Goal: Share content

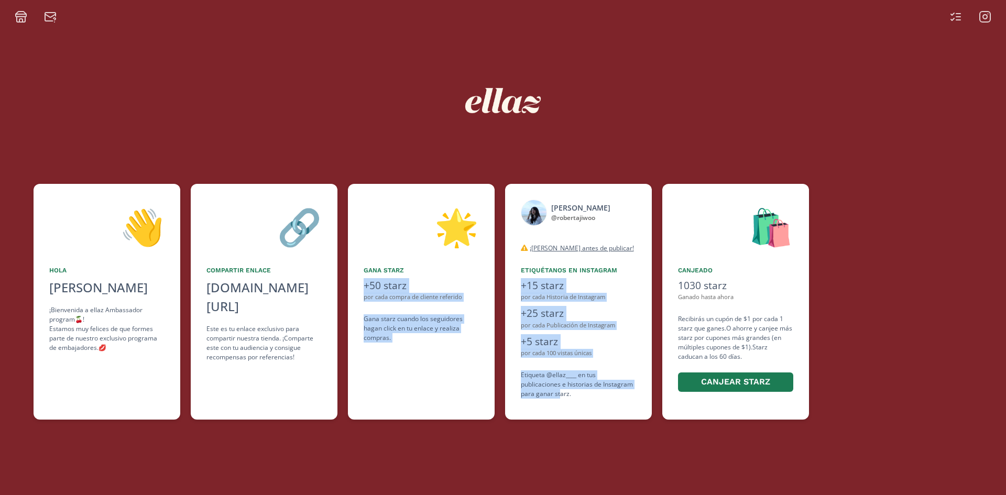
scroll to position [0, 426]
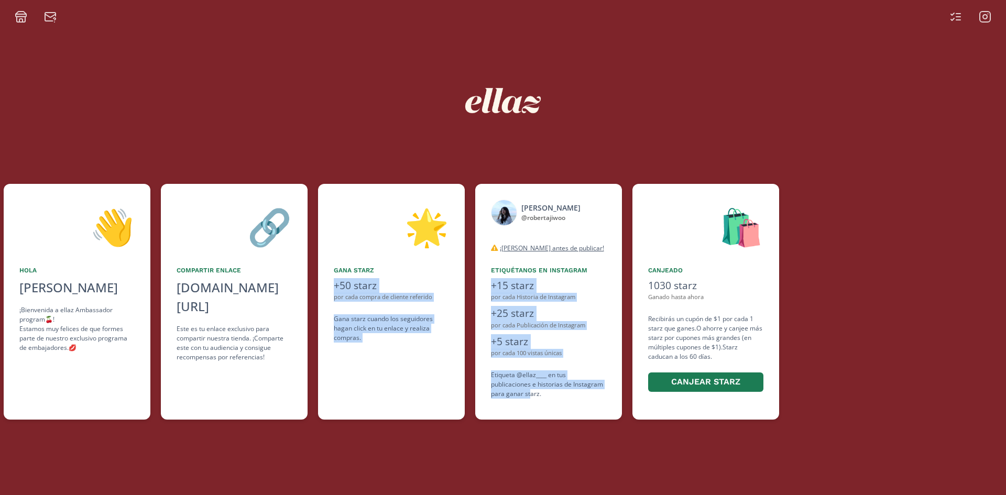
drag, startPoint x: 673, startPoint y: 392, endPoint x: 531, endPoint y: 403, distance: 142.4
click at [531, 403] on div "👋 [PERSON_NAME] [PERSON_NAME] ¡Bienvenida a ellaz Ambassador program🍒! Estamos …" at bounding box center [503, 302] width 1006 height 246
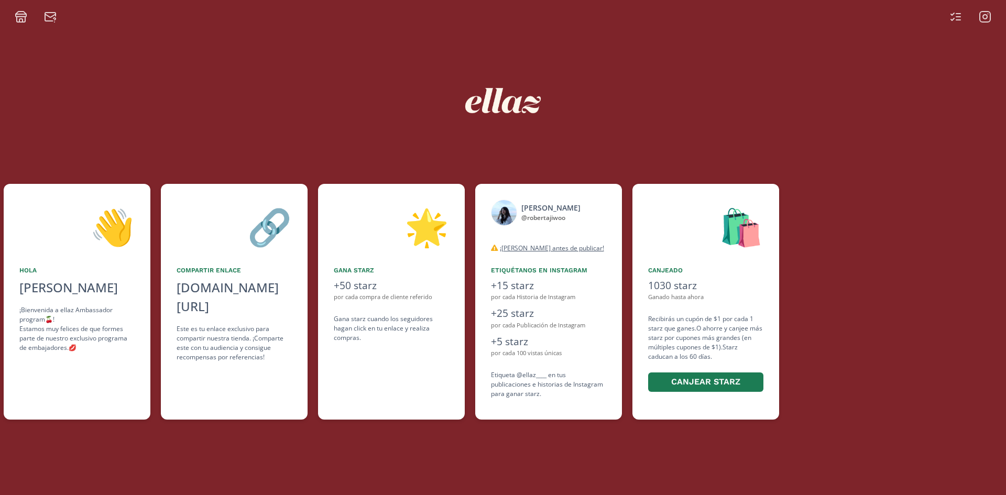
click at [962, 10] on div at bounding box center [970, 16] width 54 height 13
click at [956, 21] on icon at bounding box center [955, 16] width 13 height 13
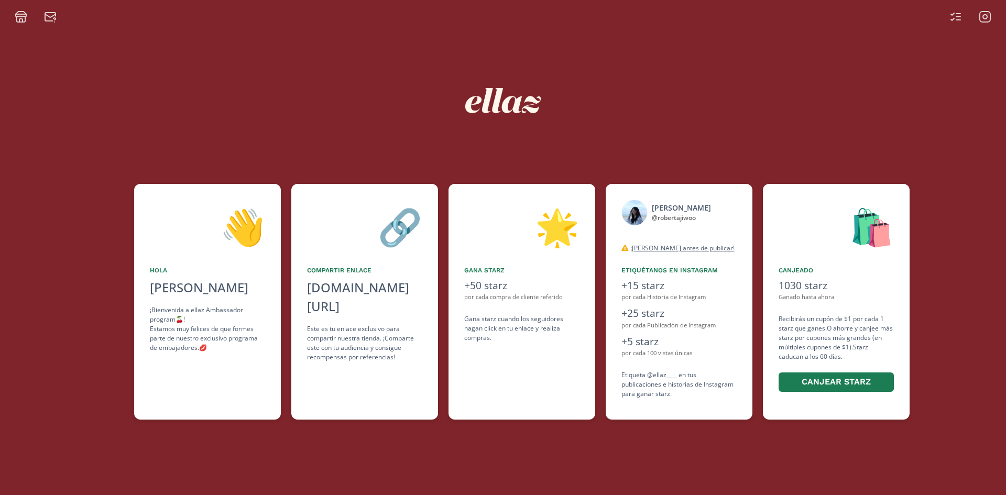
scroll to position [0, 308]
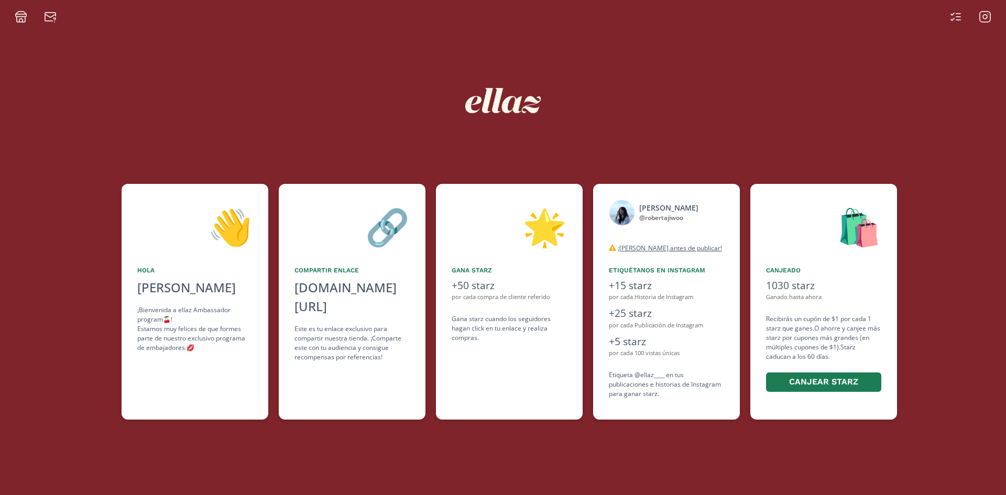
drag, startPoint x: 775, startPoint y: 239, endPoint x: 672, endPoint y: 260, distance: 104.8
click at [672, 260] on div "👋 [PERSON_NAME] [PERSON_NAME] ¡Bienvenida a ellaz Ambassador program🍒! Estamos …" at bounding box center [503, 302] width 1006 height 246
click at [953, 18] on icon at bounding box center [955, 16] width 13 height 13
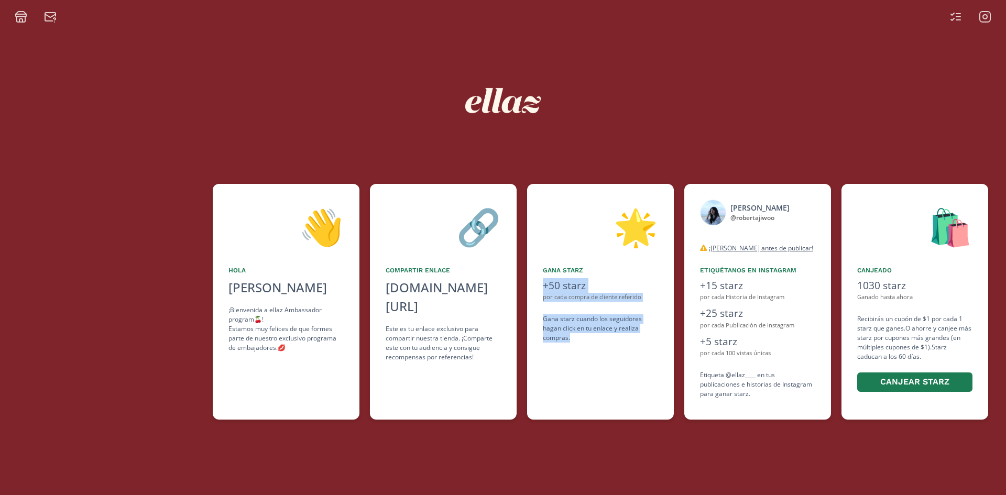
scroll to position [0, 311]
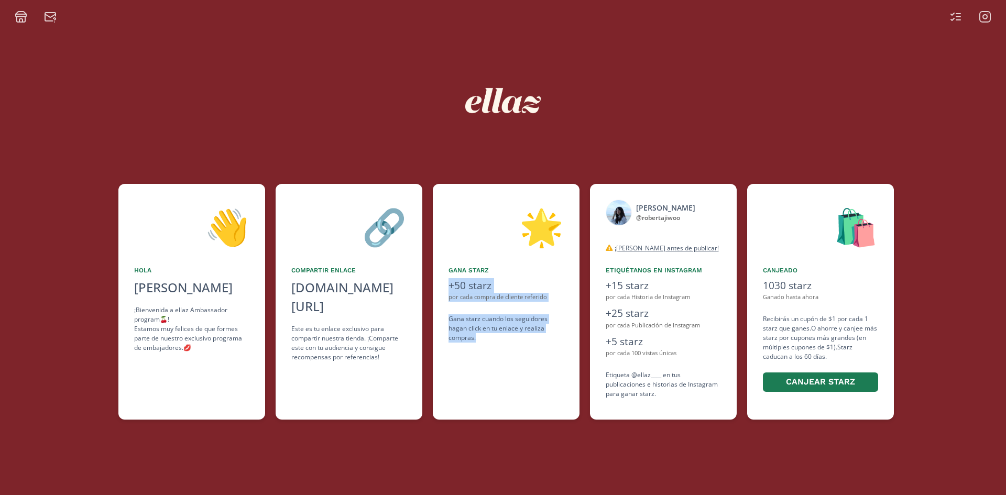
drag, startPoint x: 652, startPoint y: 349, endPoint x: 548, endPoint y: 345, distance: 103.8
click at [548, 345] on div "👋 [PERSON_NAME] [PERSON_NAME] ¡Bienvenida a ellaz Ambassador program🍒! Estamos …" at bounding box center [503, 302] width 1006 height 246
click at [956, 14] on icon at bounding box center [958, 14] width 4 height 0
